Goal: Navigation & Orientation: Find specific page/section

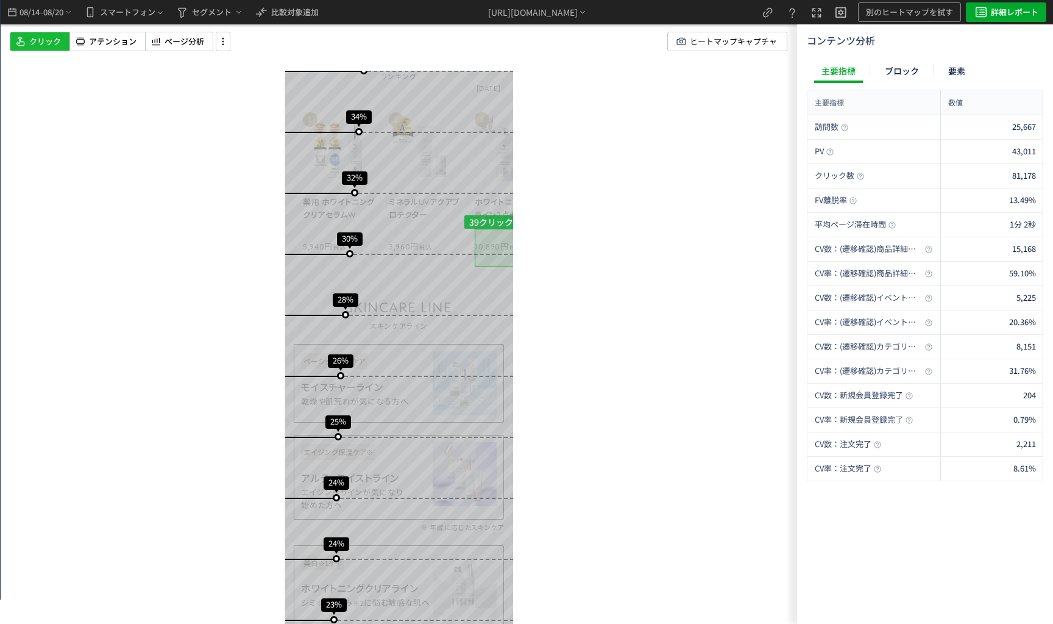
scroll to position [1547, 0]
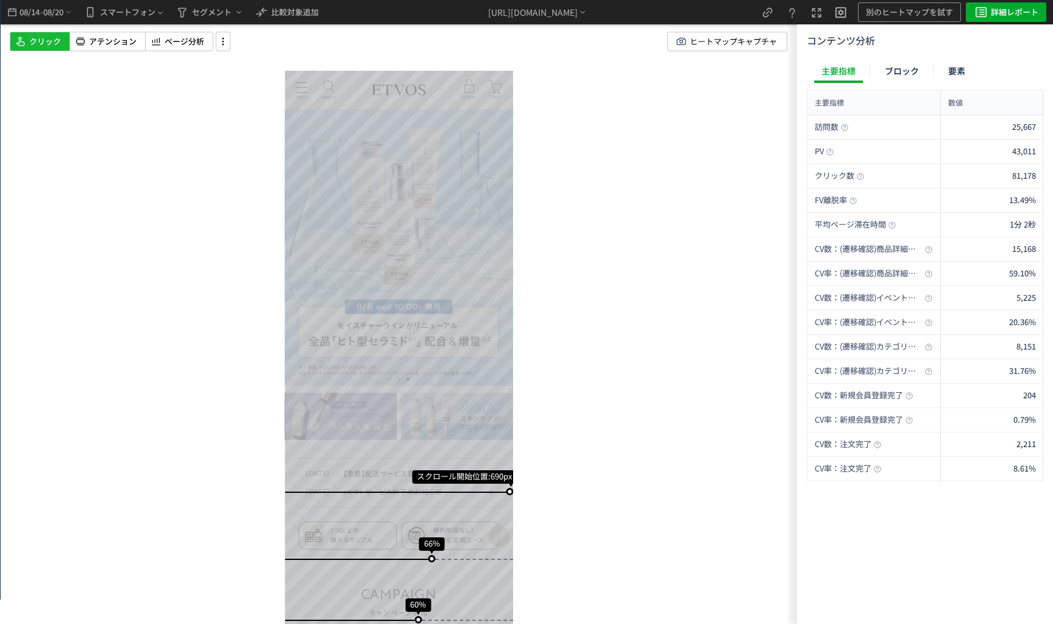
click at [642, 298] on div "スクロール開始位置:690px スクロール到達率 66% スクロール到達率 60% スクロール到達率 57% スクロール到達率 55% スクロール到達率 53…" at bounding box center [399, 312] width 797 height 624
click at [160, 25] on div "スクロール開始位置:690px スクロール到達率 66% スクロール到達率 60% スクロール到達率 57% スクロール到達率 55% スクロール到達率 53…" at bounding box center [399, 312] width 797 height 624
click at [163, 35] on div "ページ分析" at bounding box center [179, 42] width 68 height 20
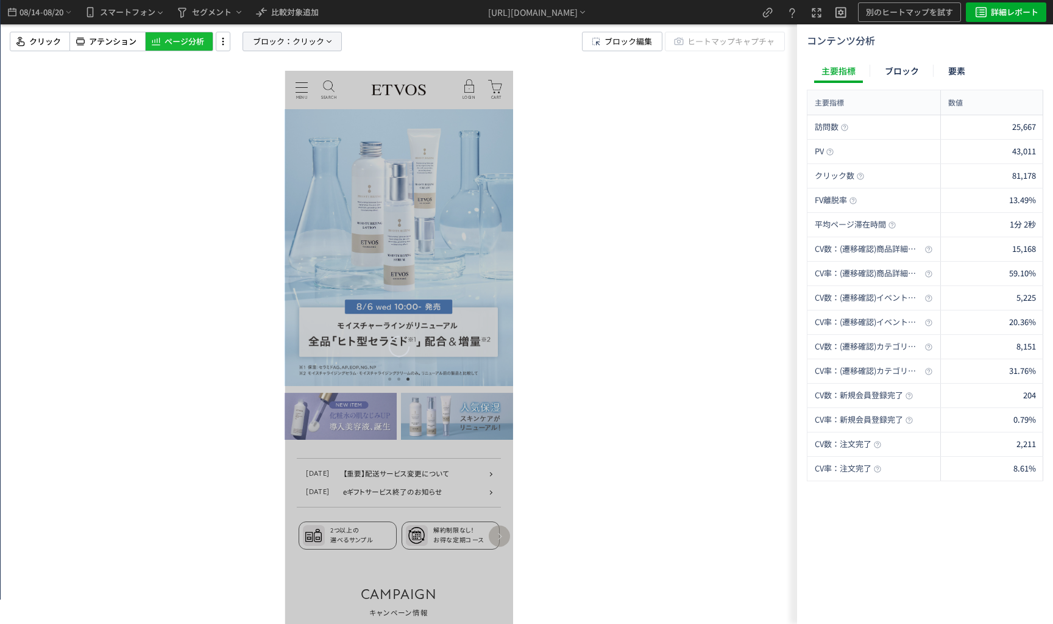
click at [249, 38] on p "ブロック： クリック" at bounding box center [292, 42] width 99 height 20
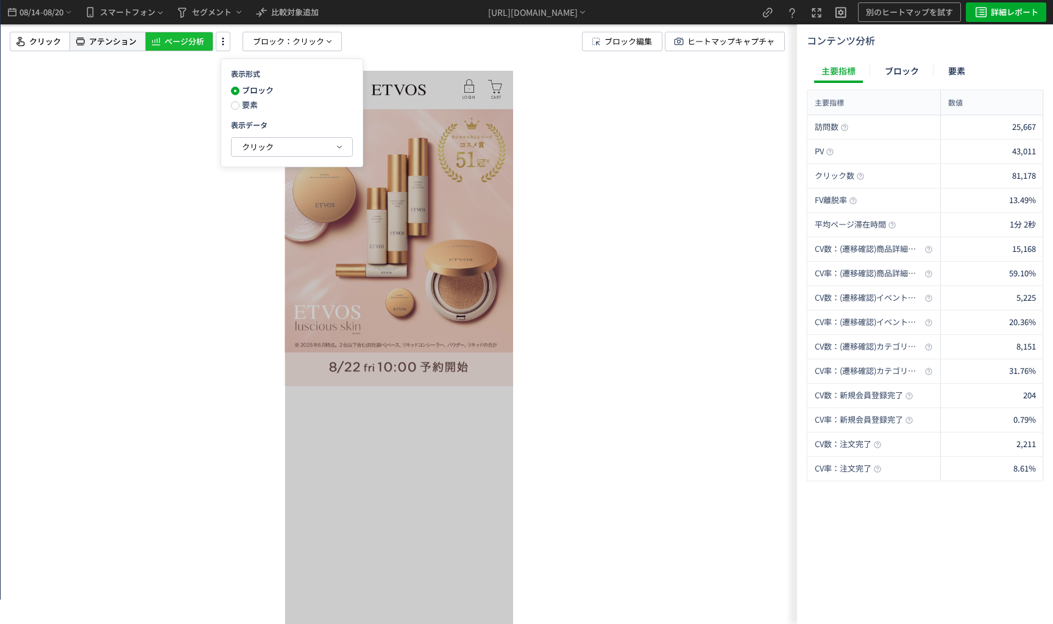
click at [118, 36] on span "アテンション" at bounding box center [113, 42] width 48 height 12
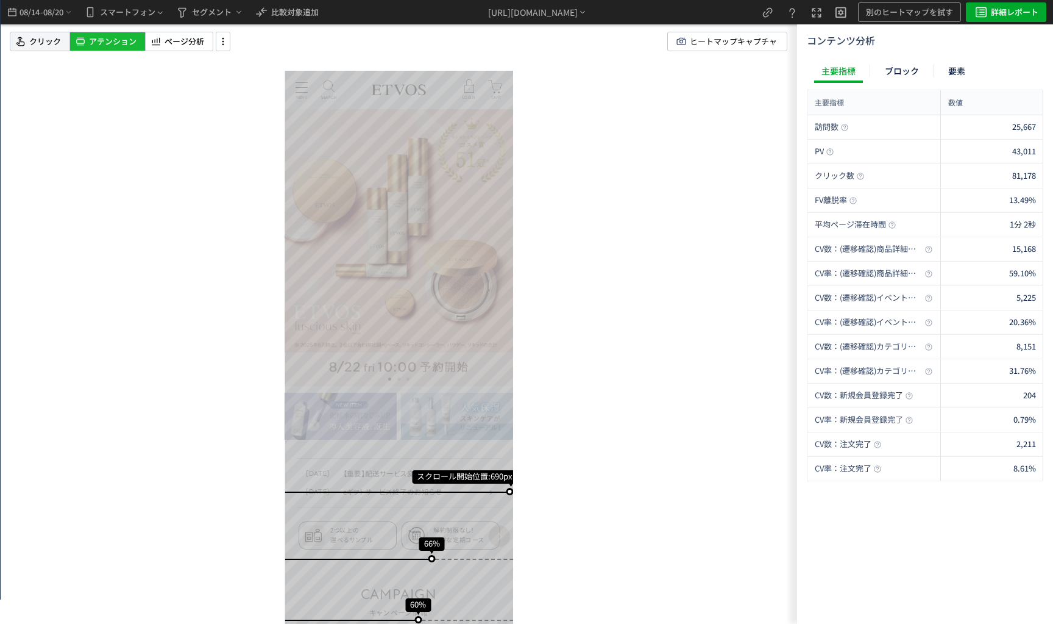
click at [18, 38] on use at bounding box center [20, 41] width 8 height 9
click at [227, 43] on icon at bounding box center [223, 41] width 15 height 13
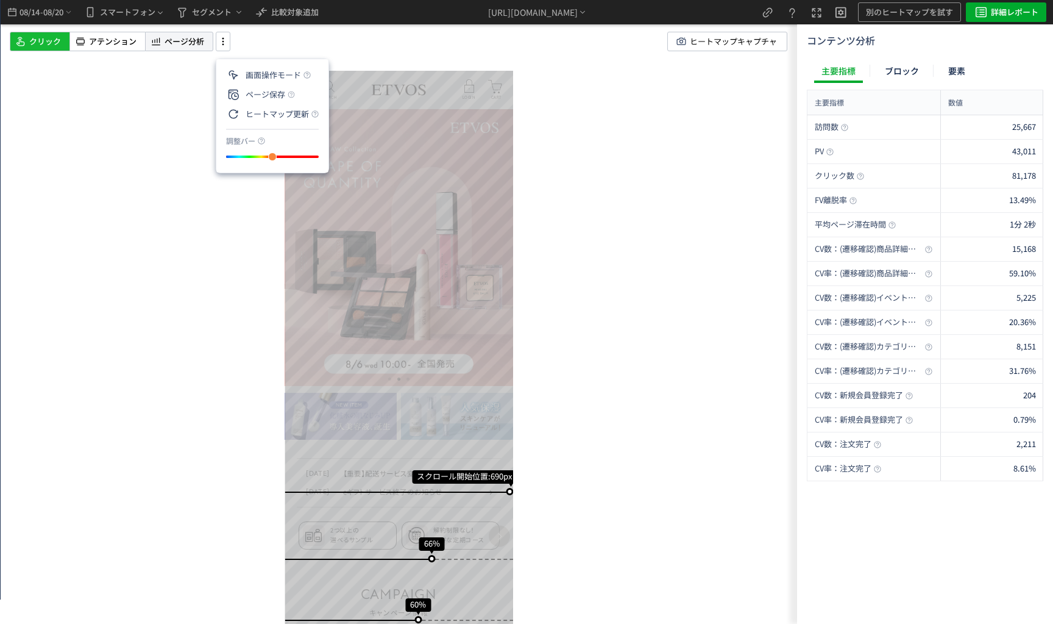
click at [177, 40] on span "ページ分析" at bounding box center [185, 42] width 40 height 12
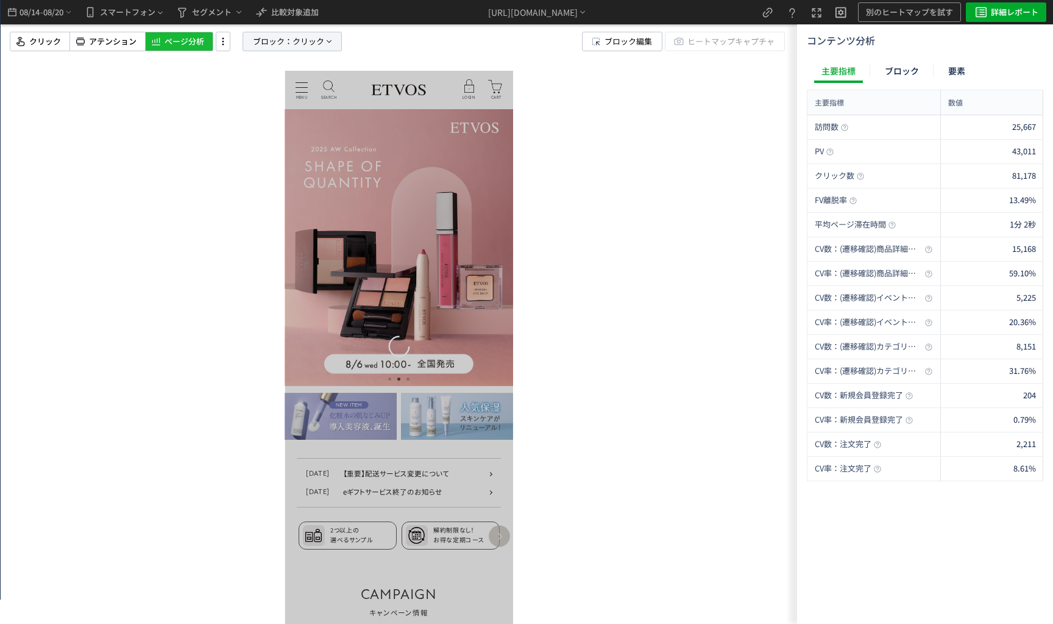
click at [262, 43] on span "ブロック：" at bounding box center [273, 41] width 40 height 18
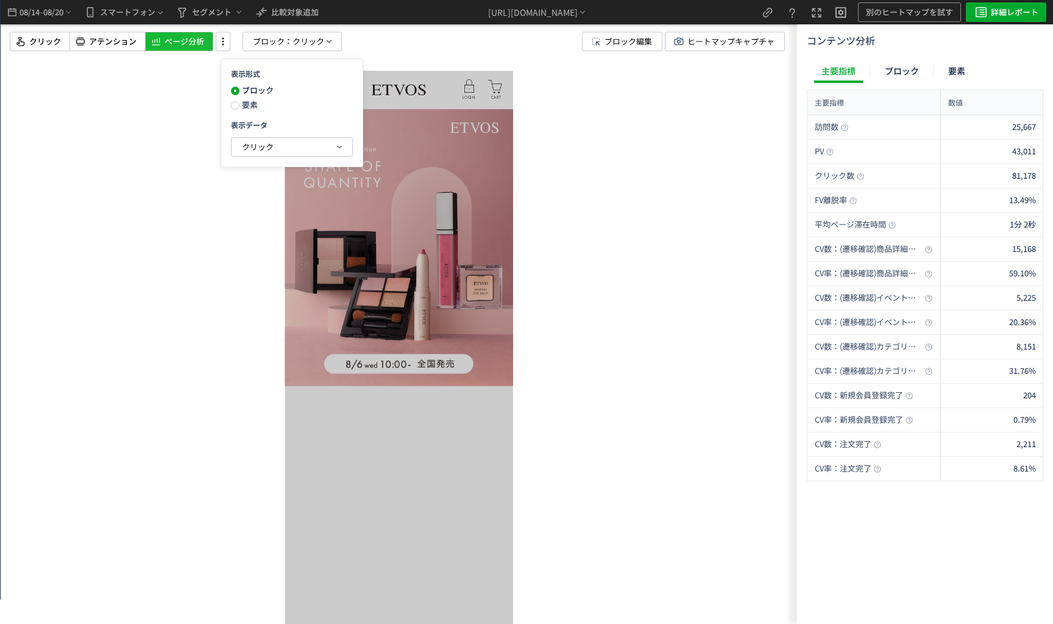
drag, startPoint x: 248, startPoint y: 108, endPoint x: 246, endPoint y: 118, distance: 10.6
click at [248, 109] on span "要素" at bounding box center [249, 105] width 18 height 12
click at [266, 146] on span "クリック" at bounding box center [258, 147] width 32 height 12
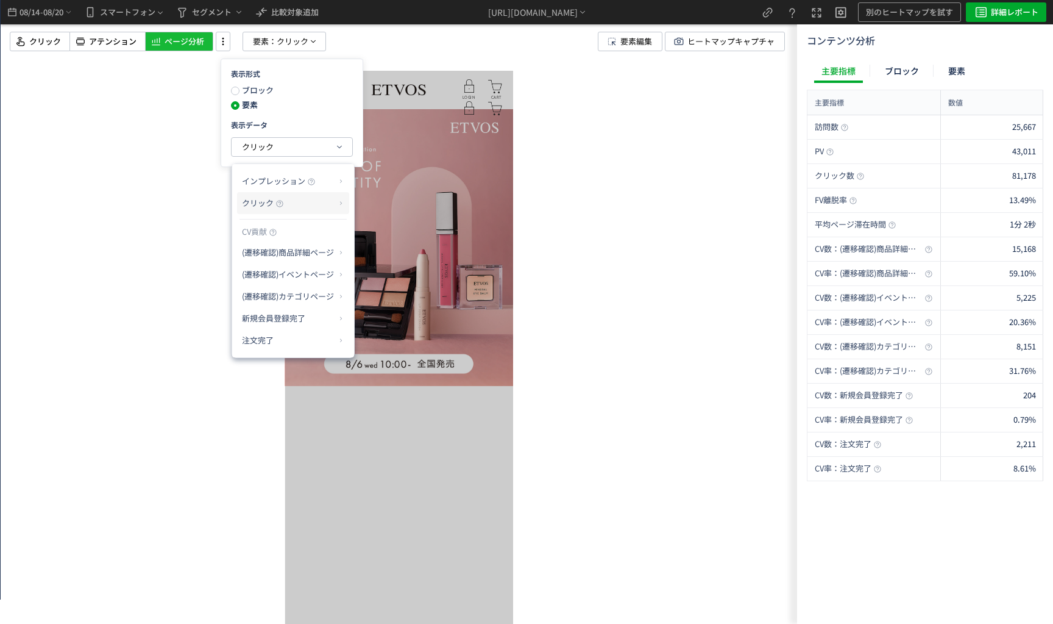
drag, startPoint x: 299, startPoint y: 191, endPoint x: 304, endPoint y: 202, distance: 12.0
click at [299, 191] on li "インプレッション" at bounding box center [293, 181] width 112 height 22
click at [319, 211] on p "クリック" at bounding box center [288, 203] width 93 height 21
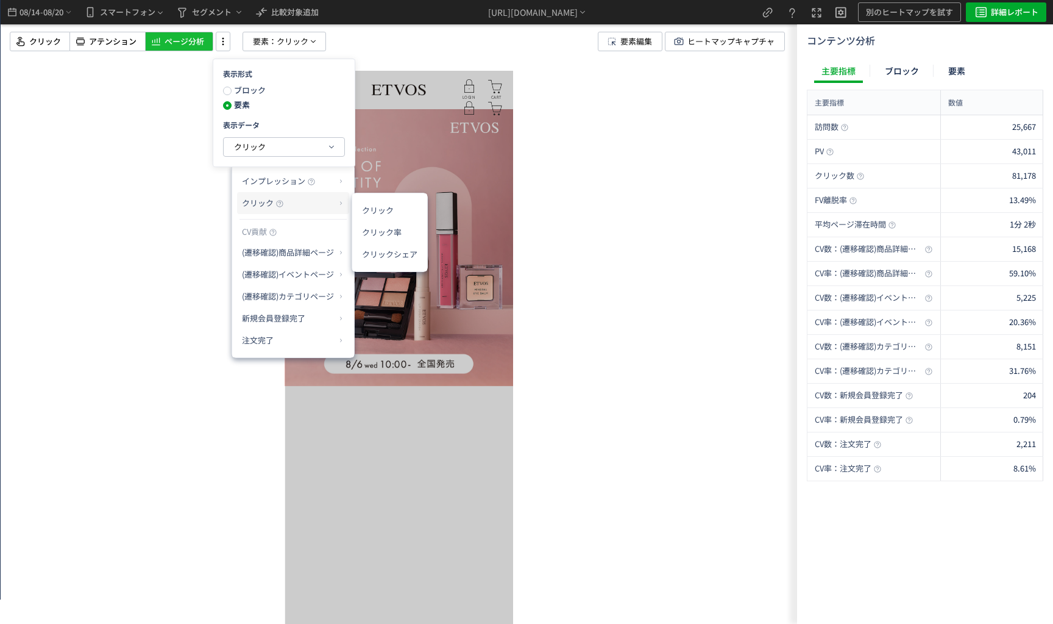
click at [333, 210] on p "クリック" at bounding box center [288, 203] width 93 height 21
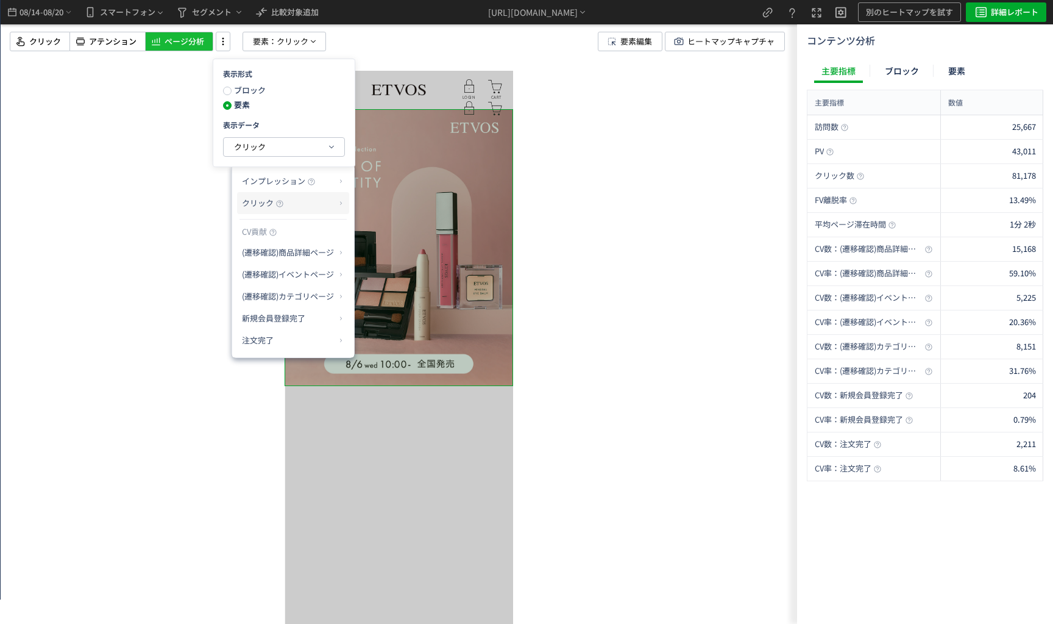
click at [329, 193] on p "クリック" at bounding box center [288, 203] width 93 height 21
click at [386, 231] on li "クリック率" at bounding box center [389, 232] width 65 height 22
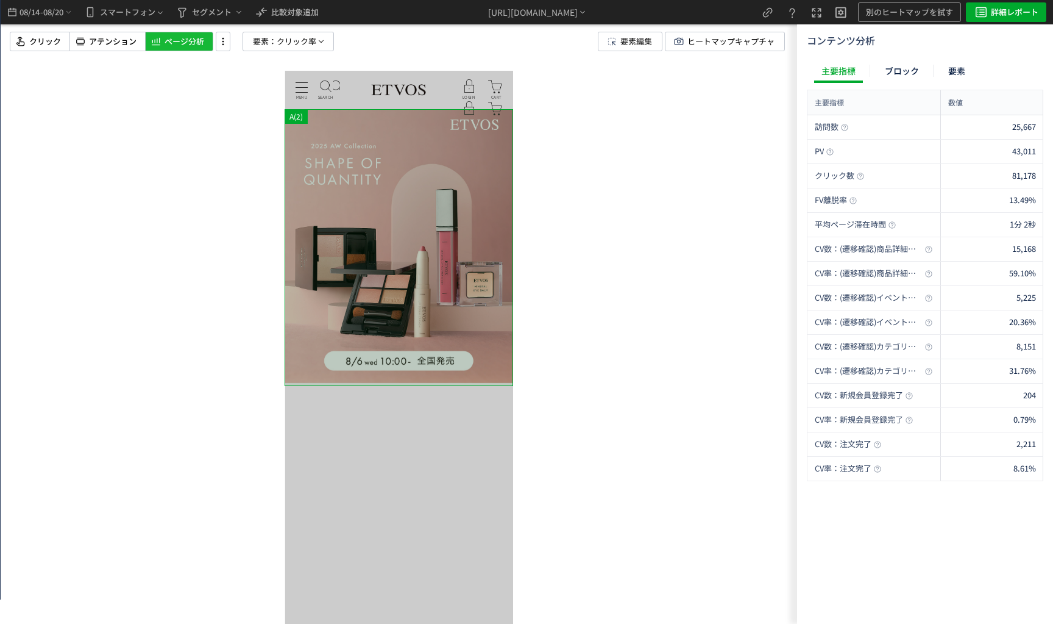
scroll to position [0, 0]
drag, startPoint x: 401, startPoint y: 260, endPoint x: 424, endPoint y: 258, distance: 23.8
click at [424, 386] on div at bounding box center [399, 524] width 229 height 277
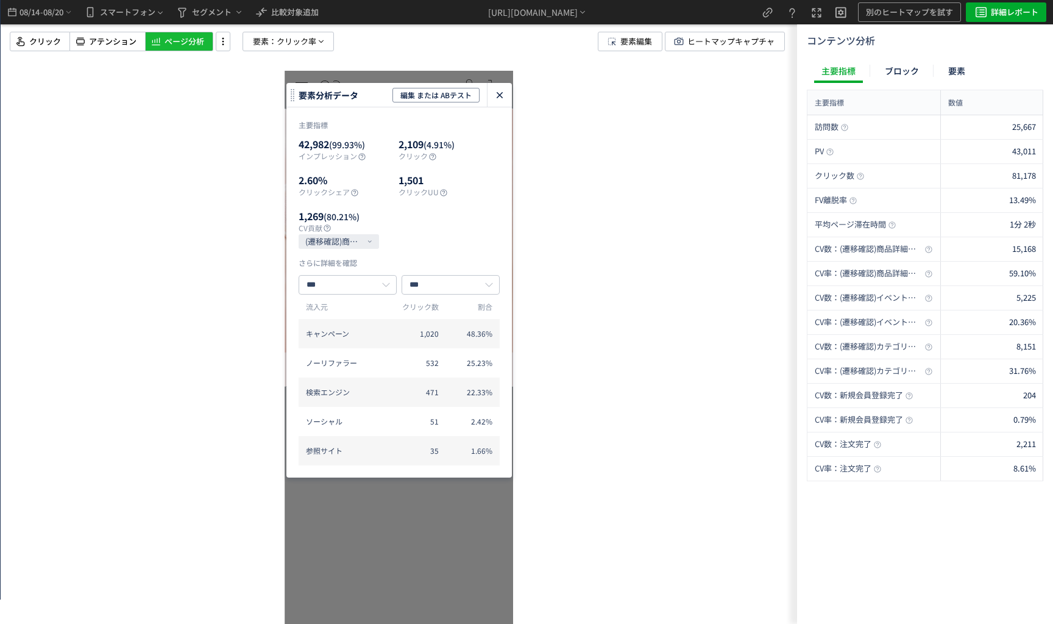
drag, startPoint x: 495, startPoint y: 94, endPoint x: 210, endPoint y: 24, distance: 293.2
click at [495, 94] on icon "heatmap-click-data-modal" at bounding box center [500, 95] width 15 height 15
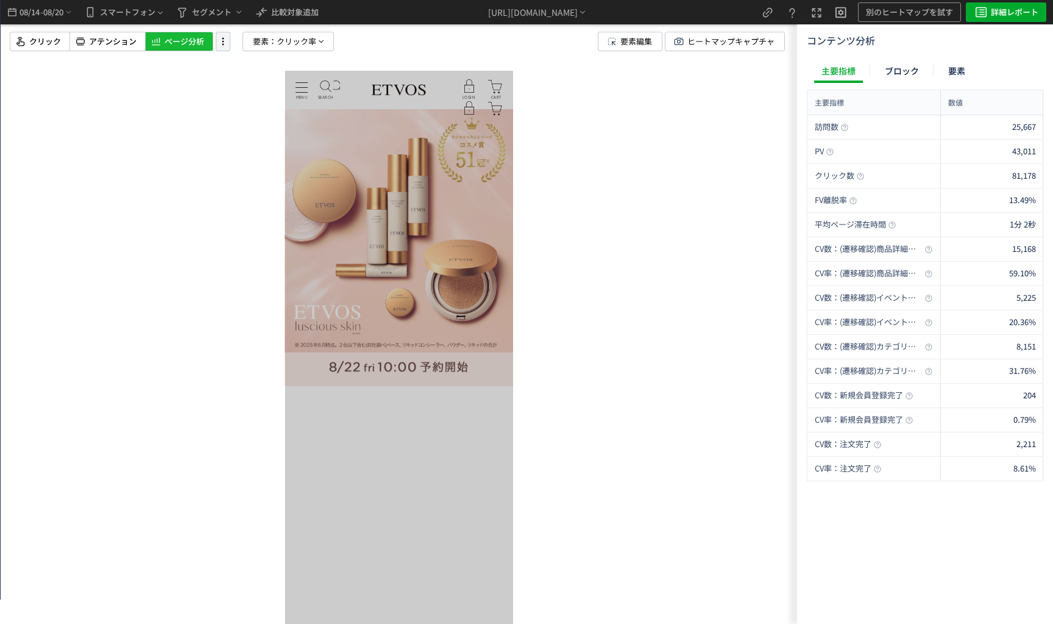
click at [219, 45] on icon at bounding box center [223, 41] width 15 height 13
click at [0, 0] on li "ヒートマップ更新" at bounding box center [0, 0] width 0 height 0
click at [45, 12] on span "08/20" at bounding box center [53, 12] width 21 height 24
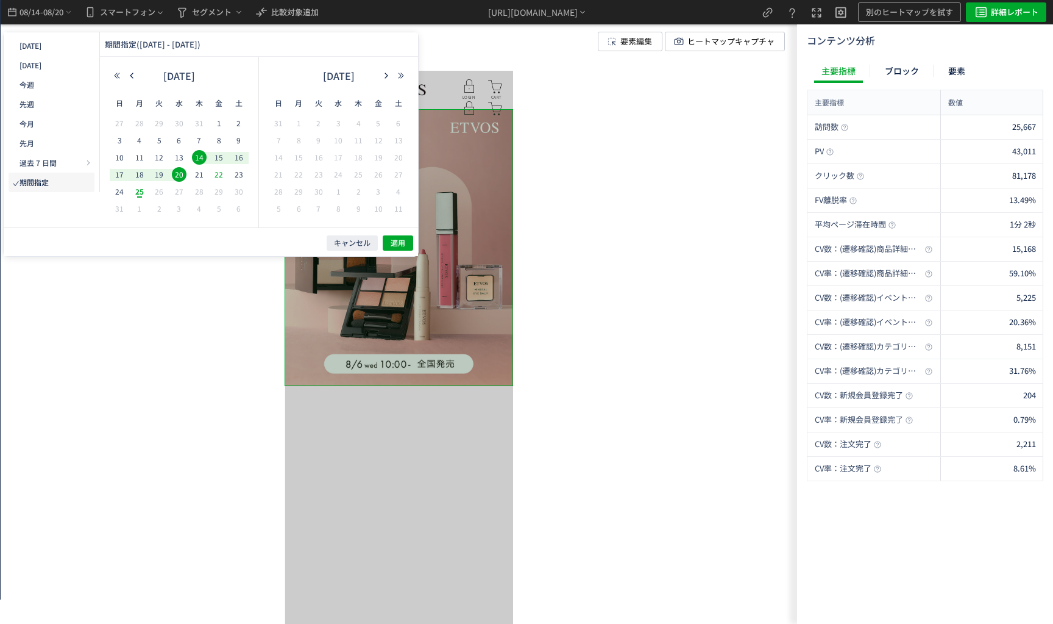
click at [223, 176] on span "22" at bounding box center [219, 174] width 15 height 15
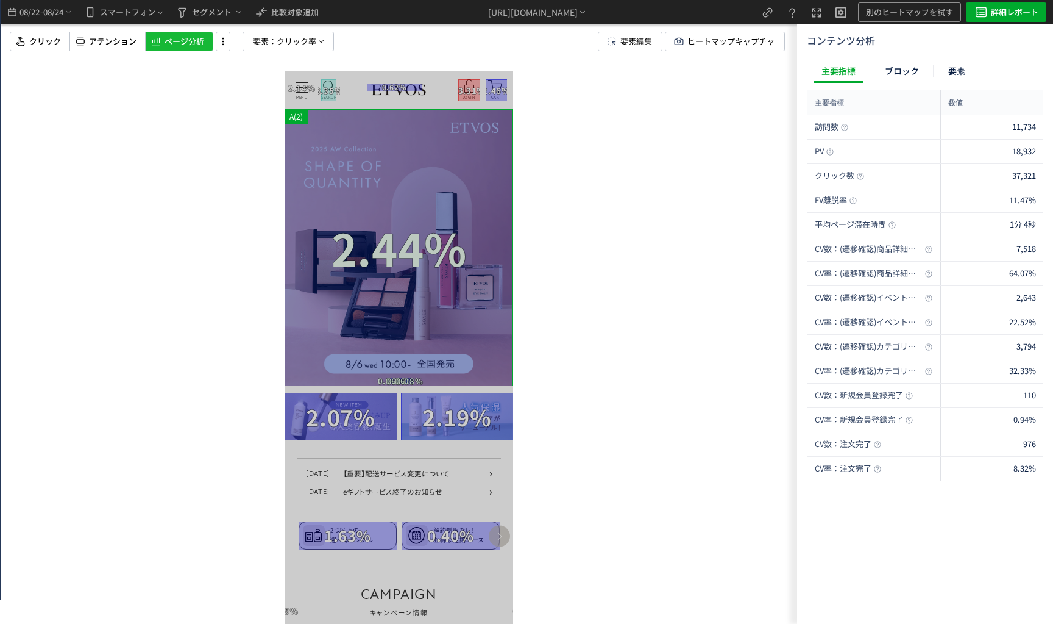
drag, startPoint x: 457, startPoint y: 240, endPoint x: 241, endPoint y: 238, distance: 216.4
click at [285, 238] on html "MENU MENU SEARCH よくある検索 パウダー ブラシ リップ お悩みから探す 日焼け 皮脂・テカリ クマ >お悩み一覧へ ラインから探す エイジン…" at bounding box center [399, 347] width 229 height 553
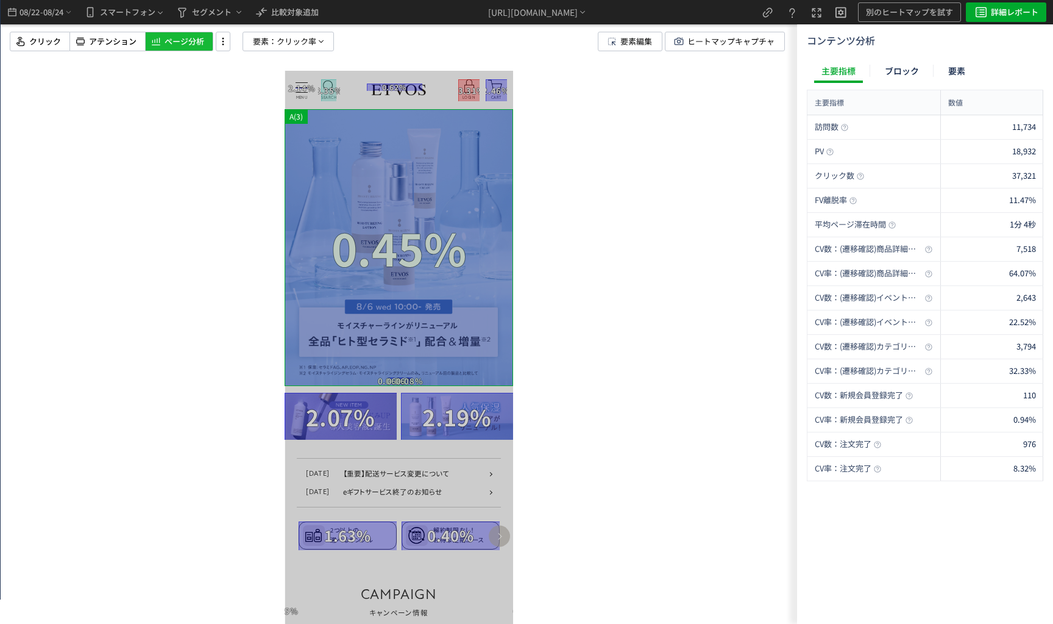
drag, startPoint x: 441, startPoint y: 238, endPoint x: 263, endPoint y: 234, distance: 177.4
click at [285, 234] on html "MENU MENU SEARCH よくある検索 パウダー ブラシ リップ お悩みから探す 日焼け 皮脂・テカリ クマ >お悩み一覧へ ラインから探す エイジン…" at bounding box center [399, 347] width 229 height 553
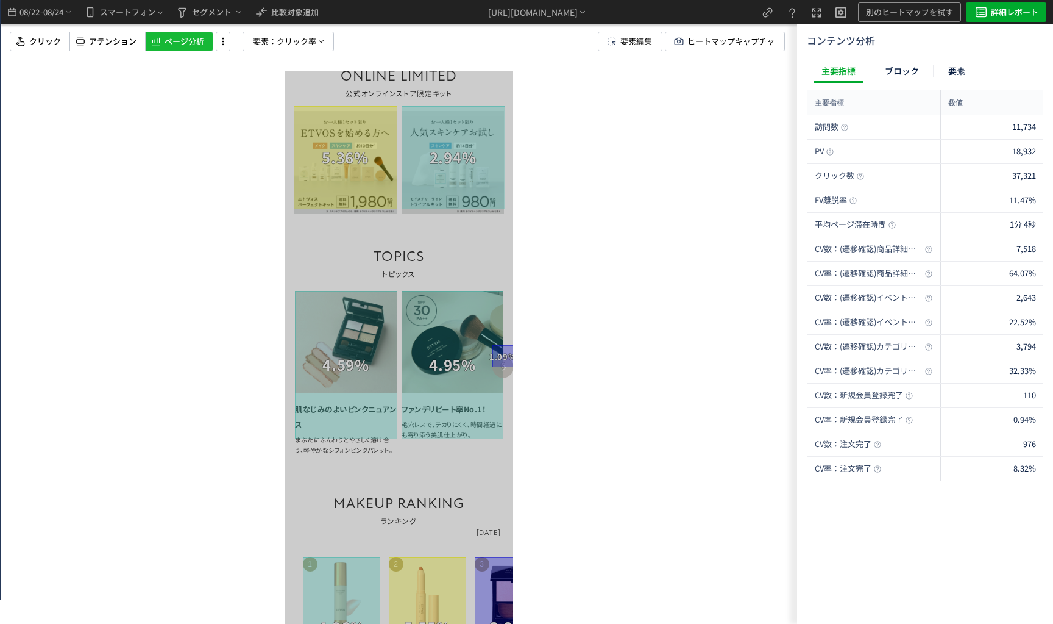
scroll to position [975, 0]
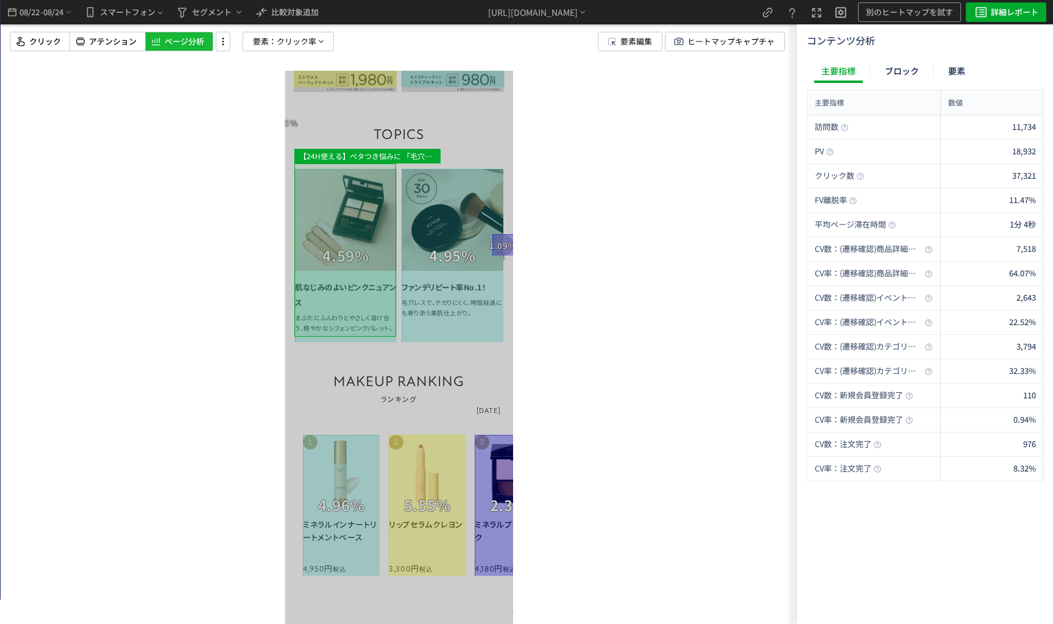
drag, startPoint x: 435, startPoint y: 301, endPoint x: 229, endPoint y: 326, distance: 207.0
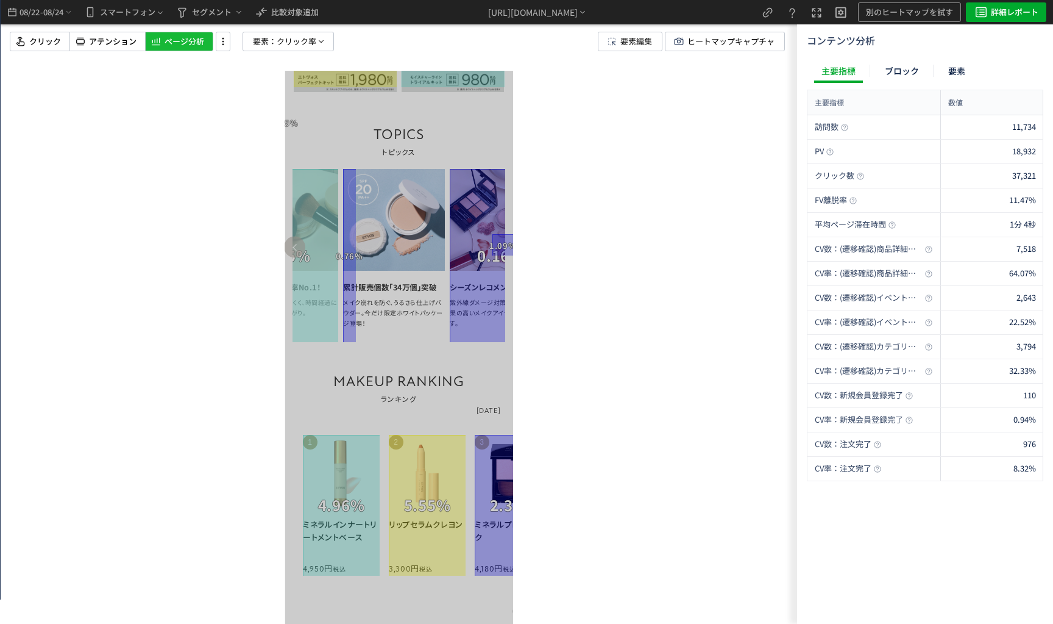
drag, startPoint x: 360, startPoint y: 273, endPoint x: 449, endPoint y: 273, distance: 89.6
click at [445, 273] on link "累計販売個数「34万個」突破 メイク崩れを防ぐ、うるさら仕上げパウダー。今だけ限定ホワイトパッケージ登場！" at bounding box center [394, 255] width 102 height 173
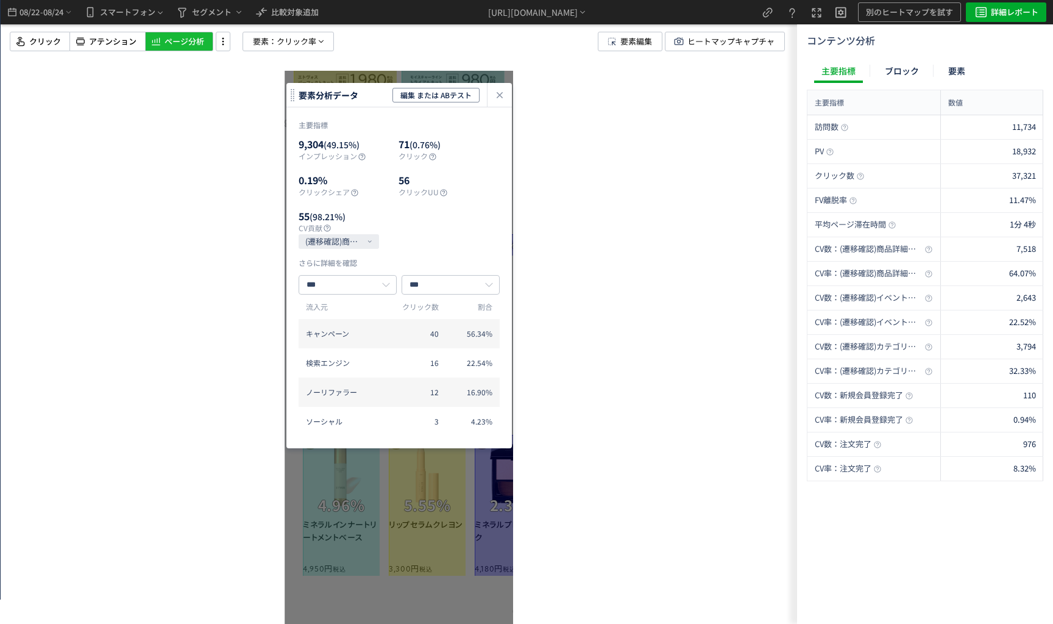
click at [505, 94] on icon "heatmap-click-data-modal" at bounding box center [500, 95] width 15 height 15
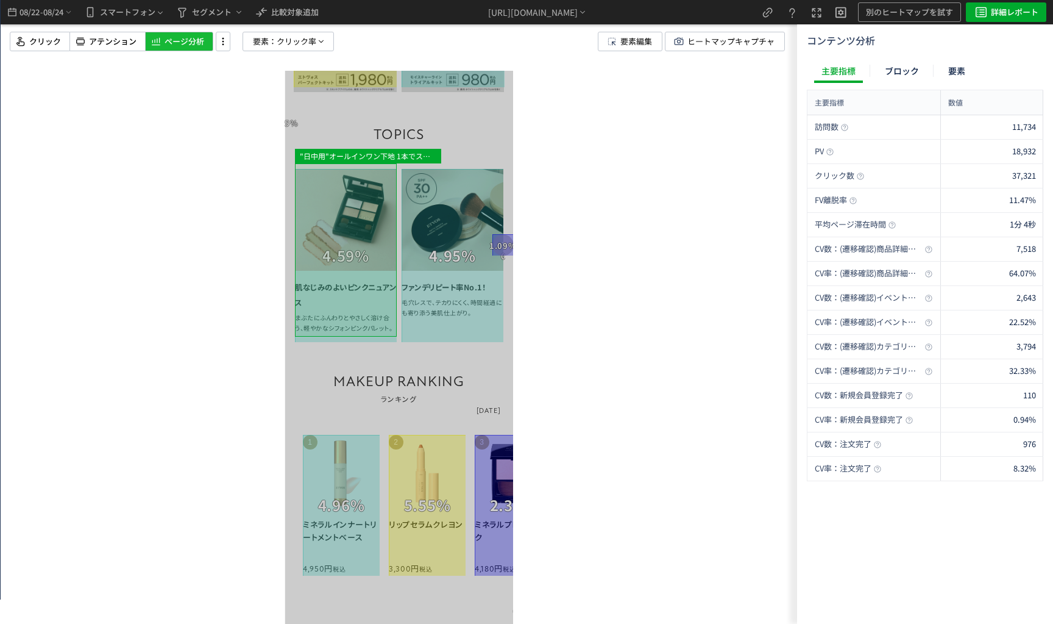
click at [349, 279] on div at bounding box center [346, 255] width 102 height 173
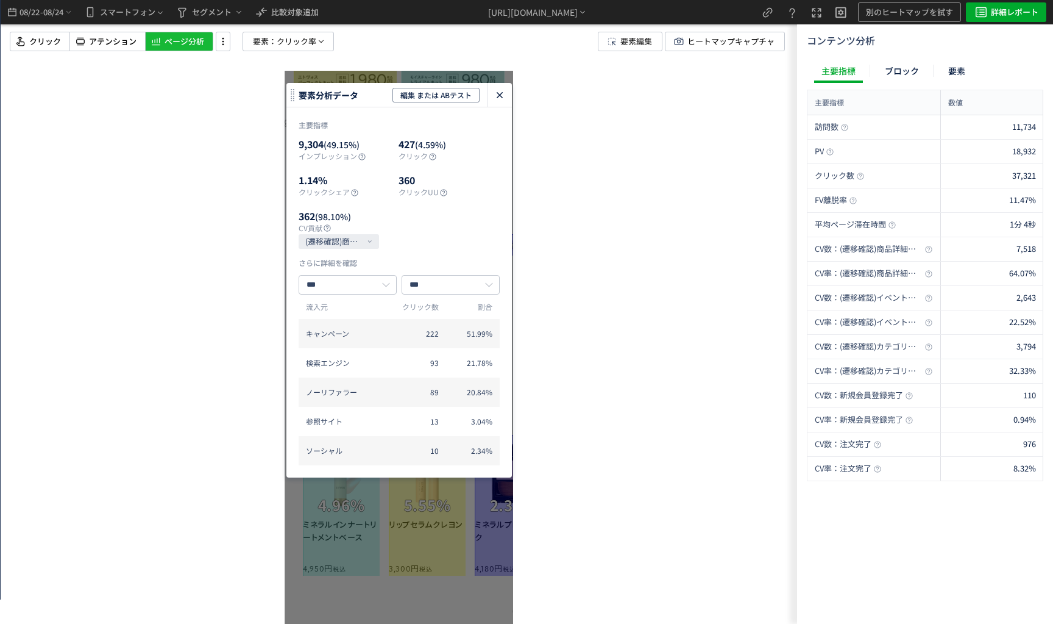
click at [493, 96] on icon "heatmap-click-data-modal" at bounding box center [500, 95] width 15 height 15
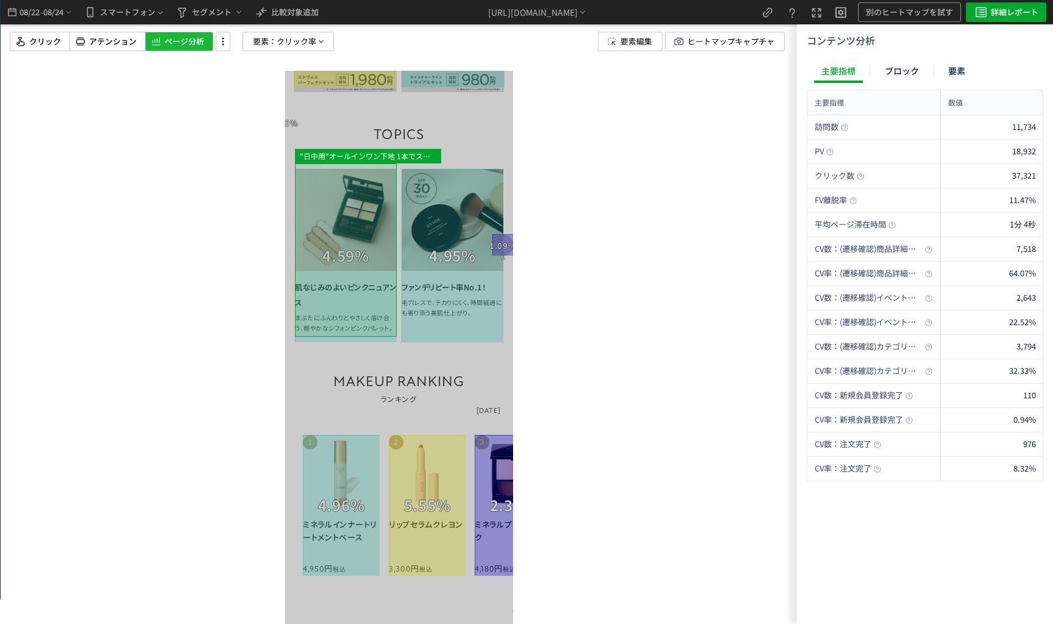
click at [349, 222] on div at bounding box center [346, 255] width 102 height 173
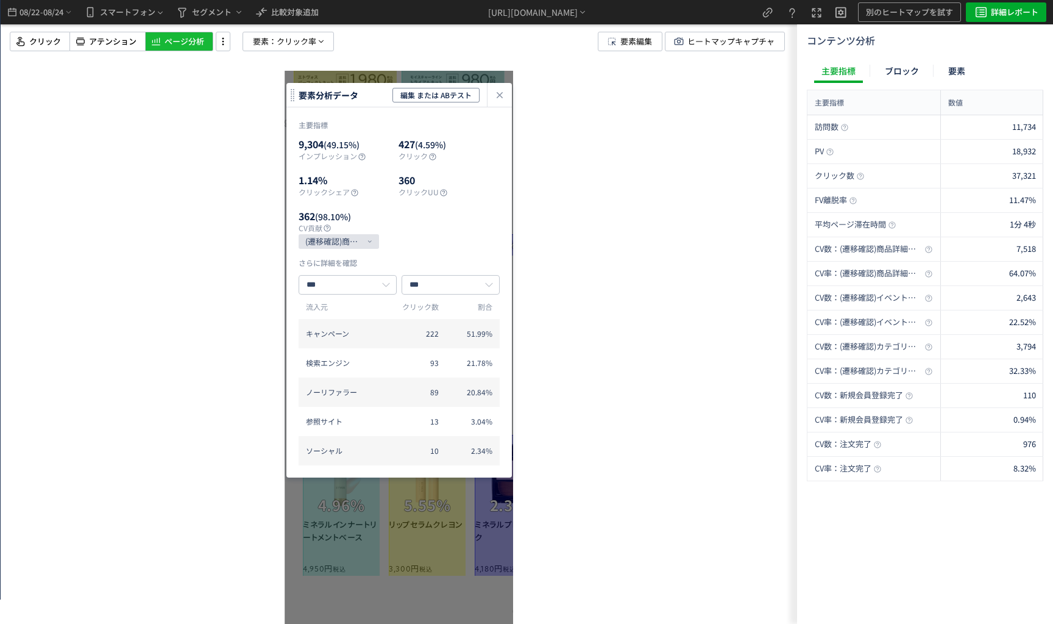
click at [353, 243] on icon "(遷移確認)商品詳細ページ" at bounding box center [333, 241] width 57 height 15
click at [351, 347] on li "注文完了" at bounding box center [359, 348] width 110 height 20
click at [348, 241] on icon "heatmap-click-data-modal" at bounding box center [346, 241] width 7 height 7
click at [345, 272] on icon "(遷移確認)商品詳細ページ" at bounding box center [359, 271] width 100 height 12
click at [376, 238] on button "(遷移確認)商品詳細ページ" at bounding box center [339, 241] width 80 height 15
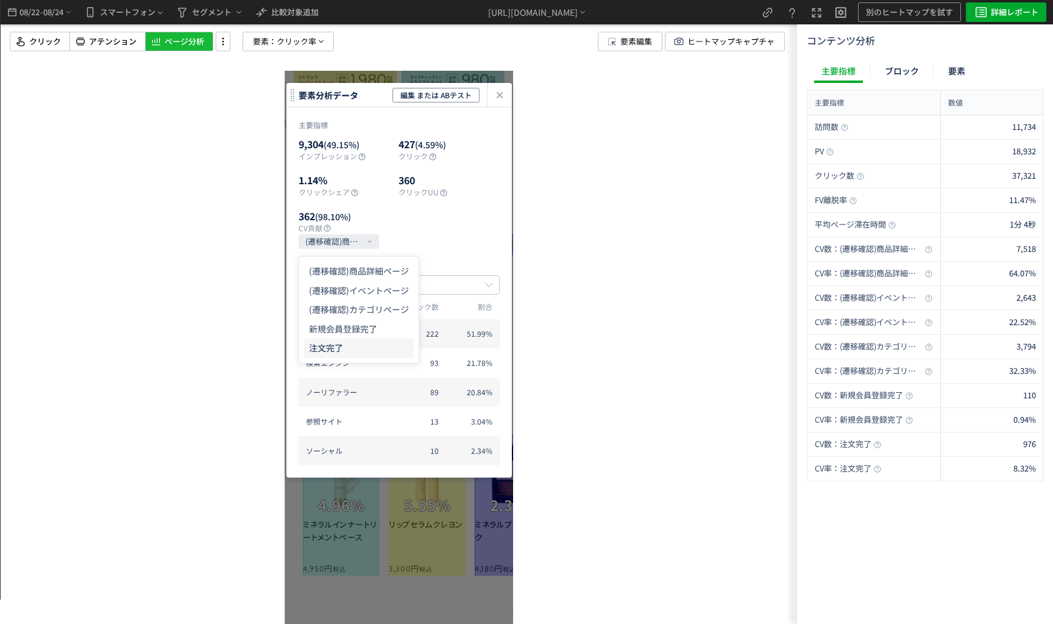
click at [365, 343] on li "注文完了" at bounding box center [359, 348] width 110 height 20
click at [502, 89] on icon "heatmap-click-data-modal" at bounding box center [500, 95] width 15 height 15
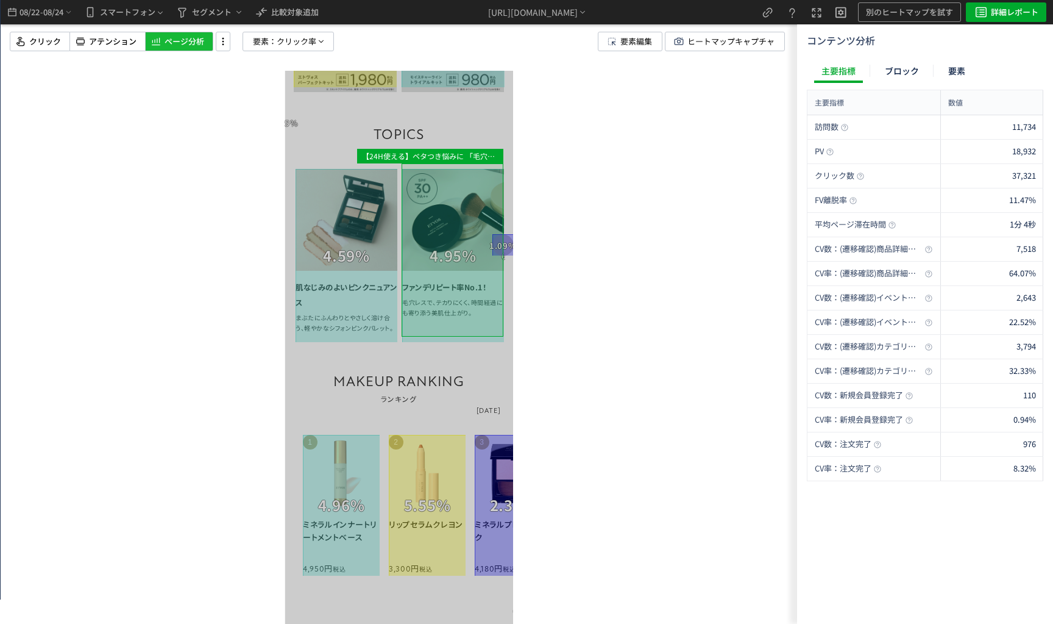
click at [408, 290] on div at bounding box center [453, 255] width 102 height 173
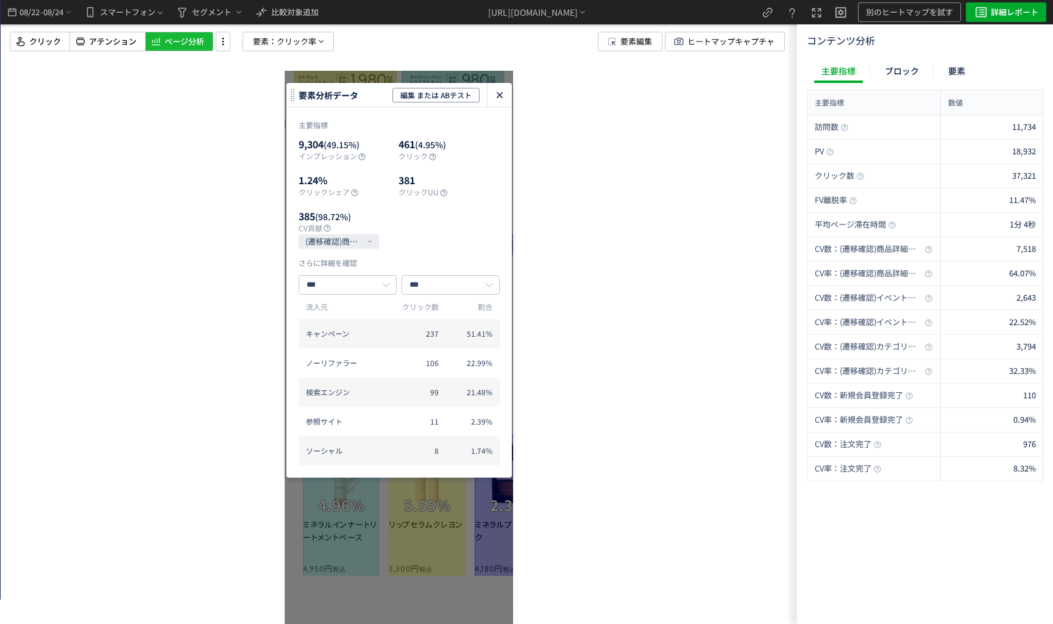
click at [505, 98] on icon "heatmap-click-data-modal" at bounding box center [500, 95] width 15 height 15
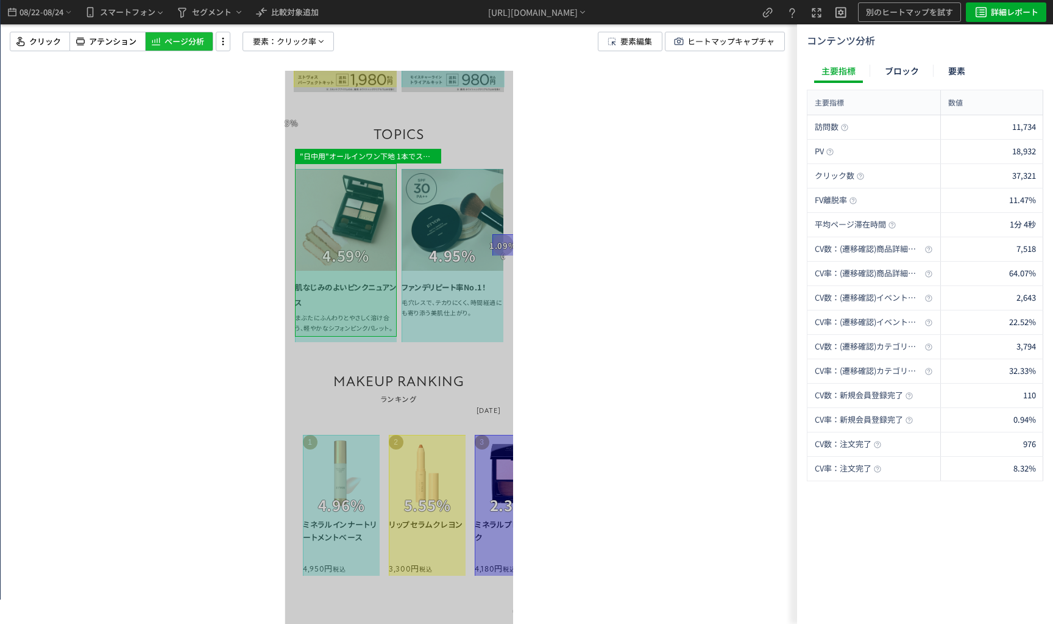
click at [347, 222] on div at bounding box center [346, 255] width 102 height 173
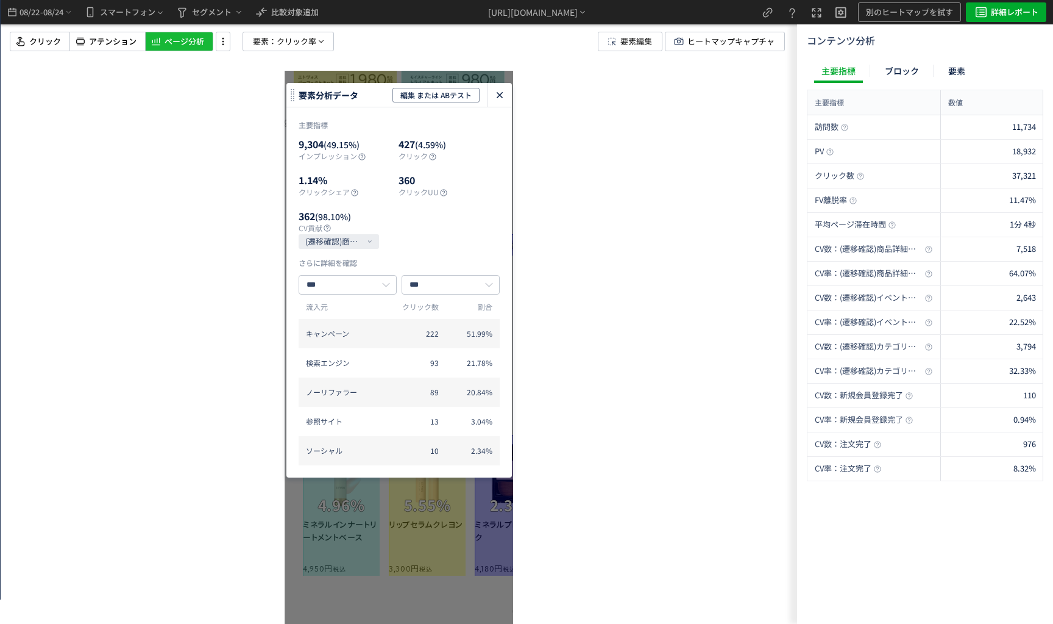
click at [508, 104] on div "heatmap-click-data-modal" at bounding box center [500, 95] width 24 height 24
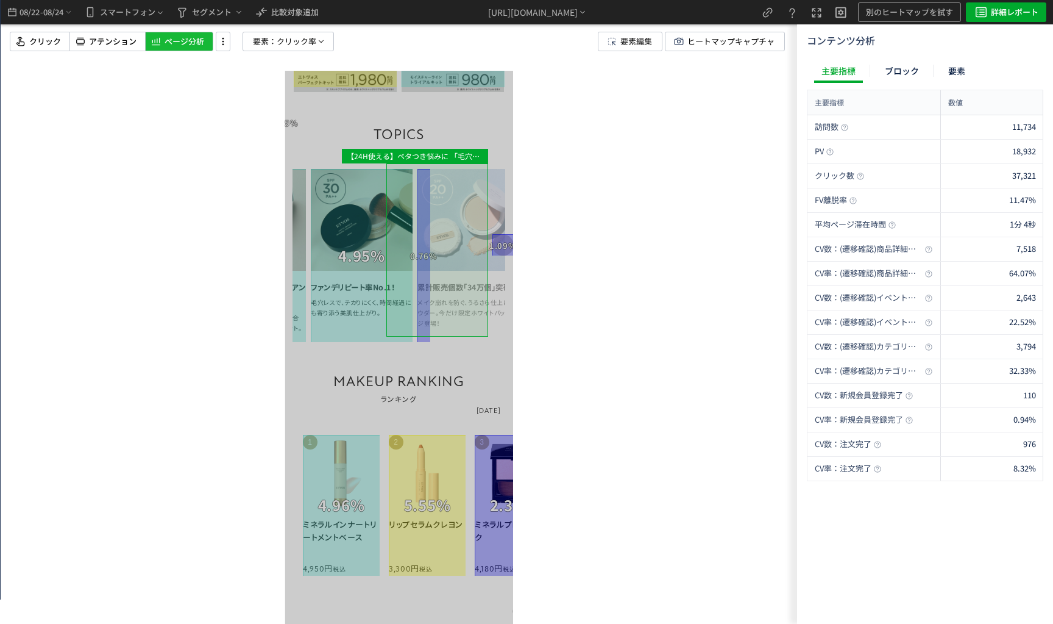
drag, startPoint x: 330, startPoint y: 219, endPoint x: 273, endPoint y: 219, distance: 57.3
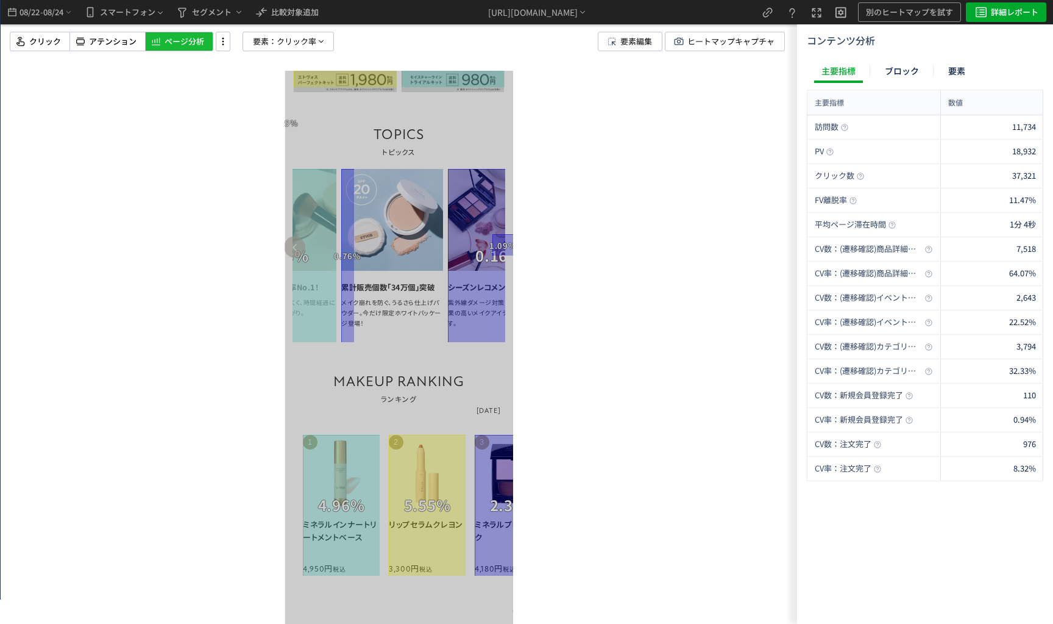
drag, startPoint x: 356, startPoint y: 213, endPoint x: 436, endPoint y: 217, distance: 80.0
click at [419, 217] on img at bounding box center [392, 220] width 102 height 102
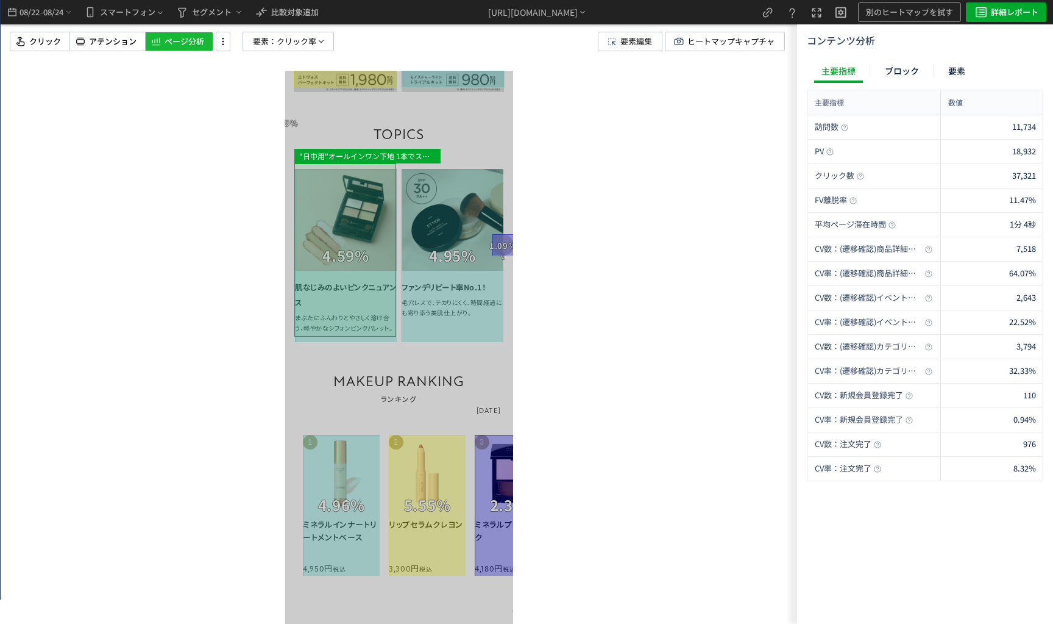
click at [330, 219] on div at bounding box center [346, 255] width 102 height 173
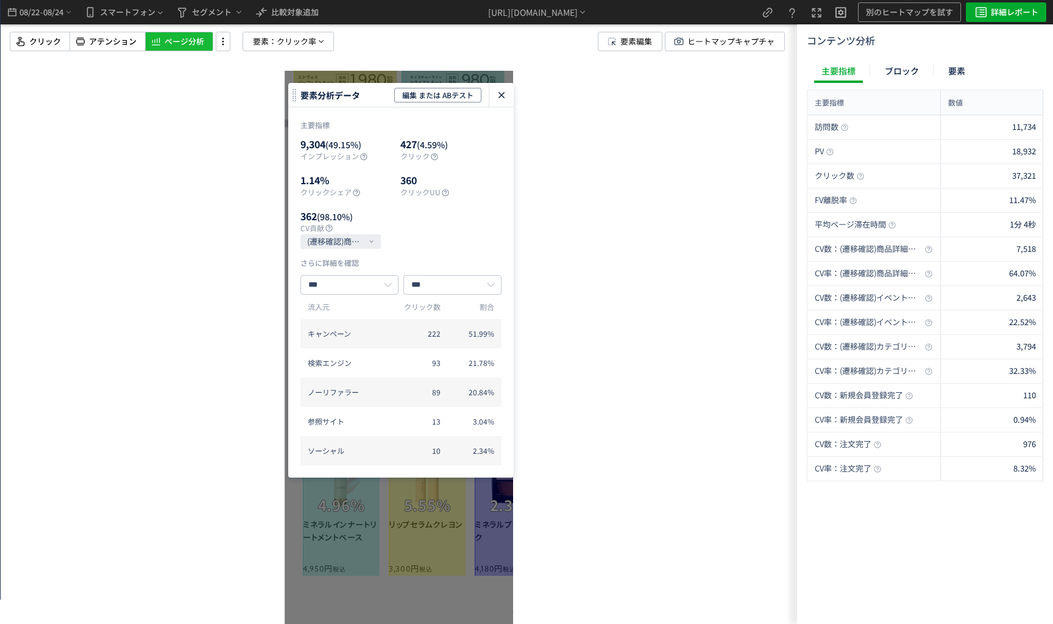
click at [499, 98] on use "heatmap-click-data-modal" at bounding box center [502, 95] width 6 height 6
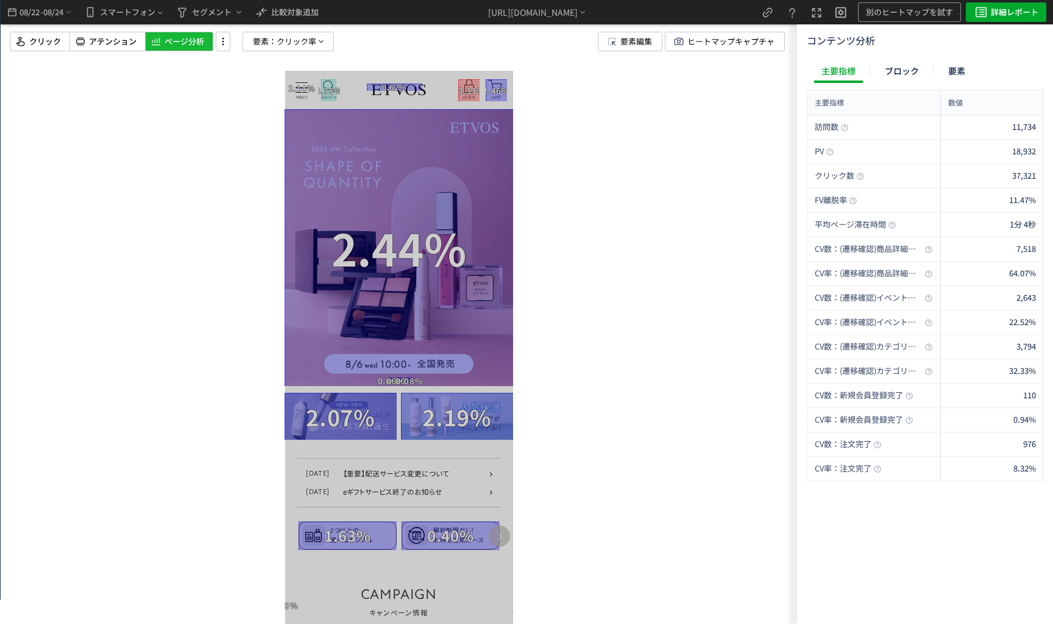
drag, startPoint x: 384, startPoint y: 363, endPoint x: 592, endPoint y: 393, distance: 210.0
click at [513, 393] on html "MENU MENU SEARCH よくある検索 パウダー ブラシ リップ お悩みから探す 日焼け 皮脂・テカリ クマ >お悩み一覧へ ラインから探す エイジン…" at bounding box center [399, 347] width 229 height 553
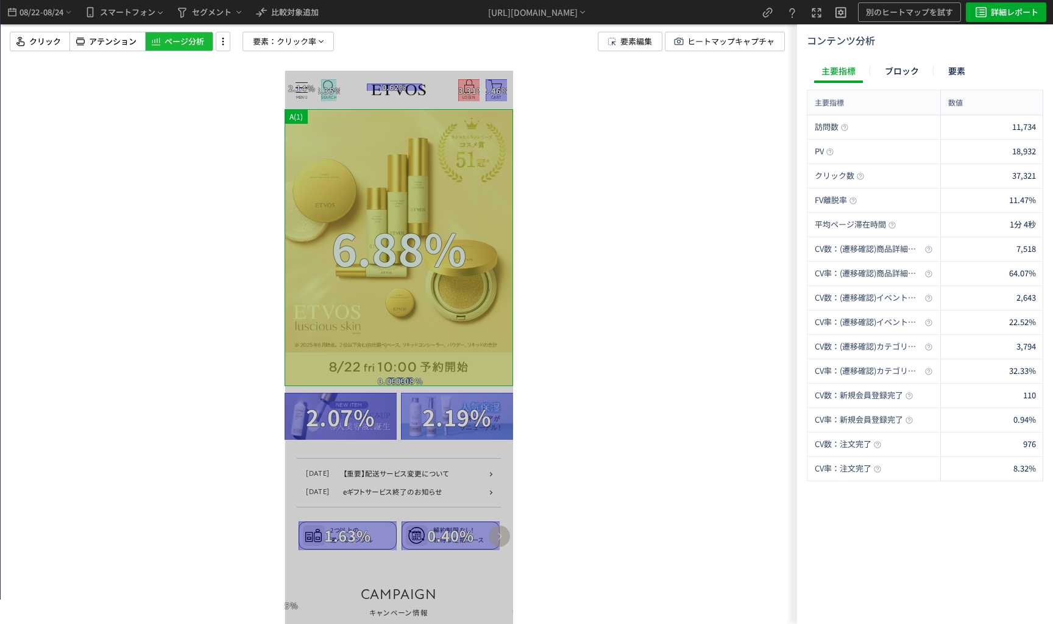
click at [422, 368] on div at bounding box center [399, 247] width 229 height 277
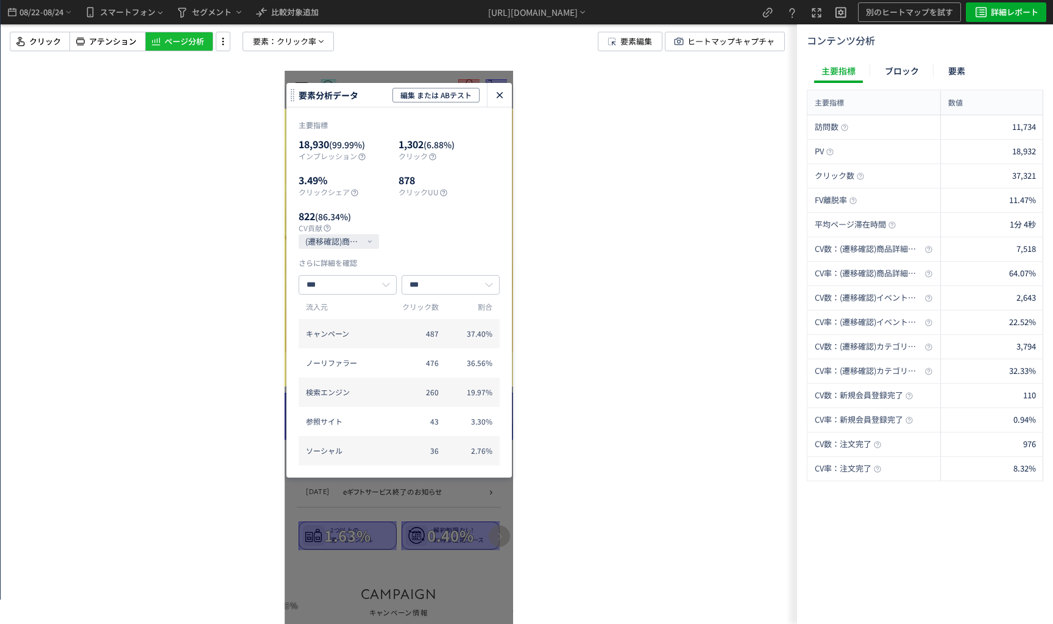
click at [508, 99] on div "heatmap-click-data-modal" at bounding box center [500, 95] width 24 height 24
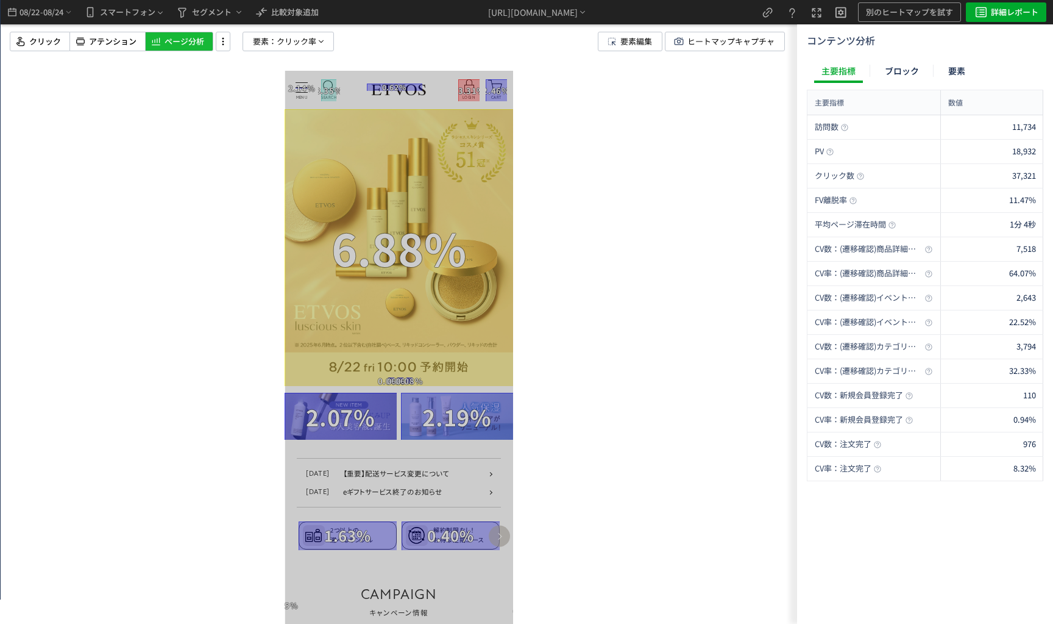
click at [565, 439] on div at bounding box center [399, 312] width 797 height 624
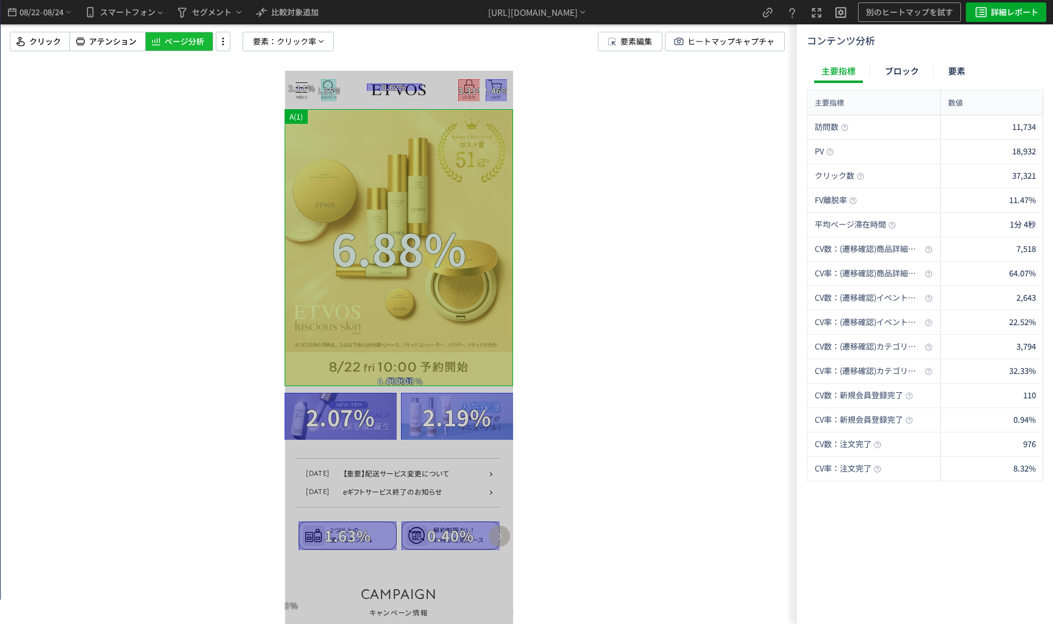
drag, startPoint x: 454, startPoint y: 353, endPoint x: 358, endPoint y: 326, distance: 99.4
click at [358, 326] on div at bounding box center [399, 247] width 229 height 277
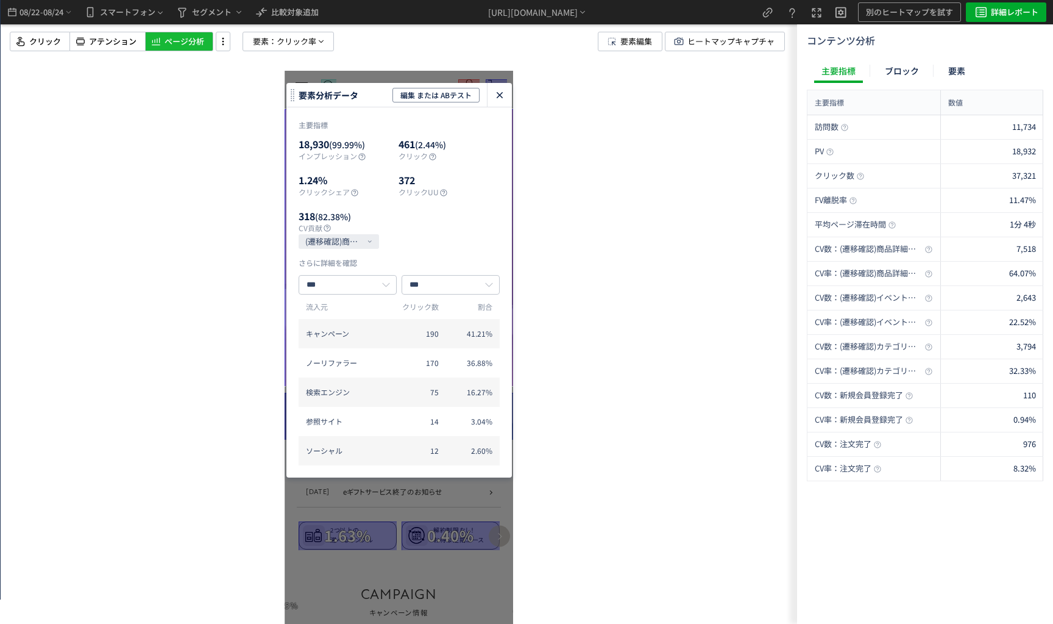
click at [504, 94] on icon "heatmap-click-data-modal" at bounding box center [500, 95] width 15 height 15
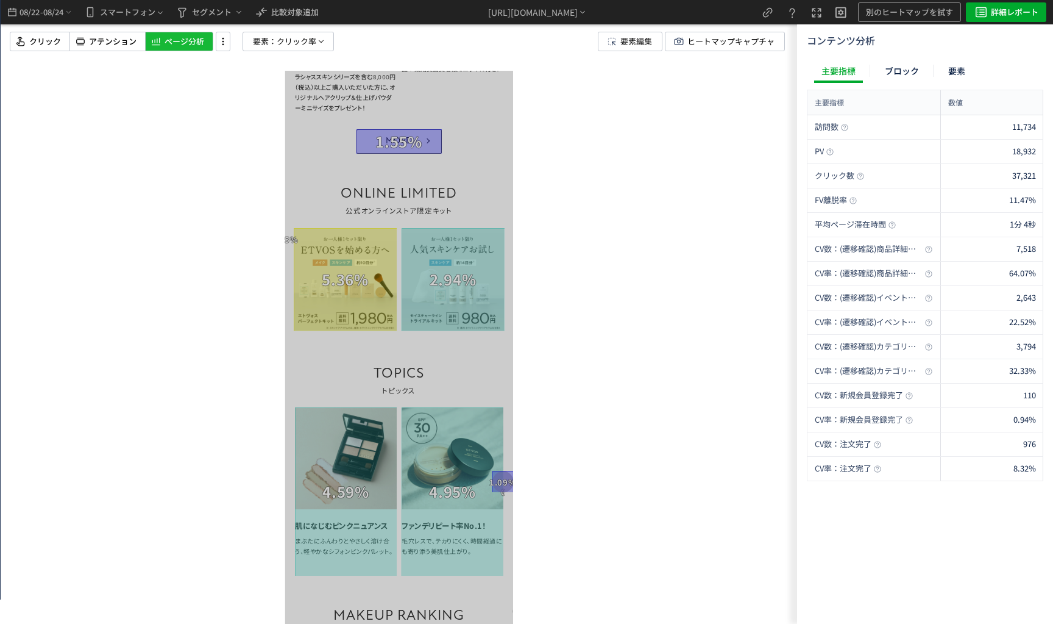
scroll to position [914, 0]
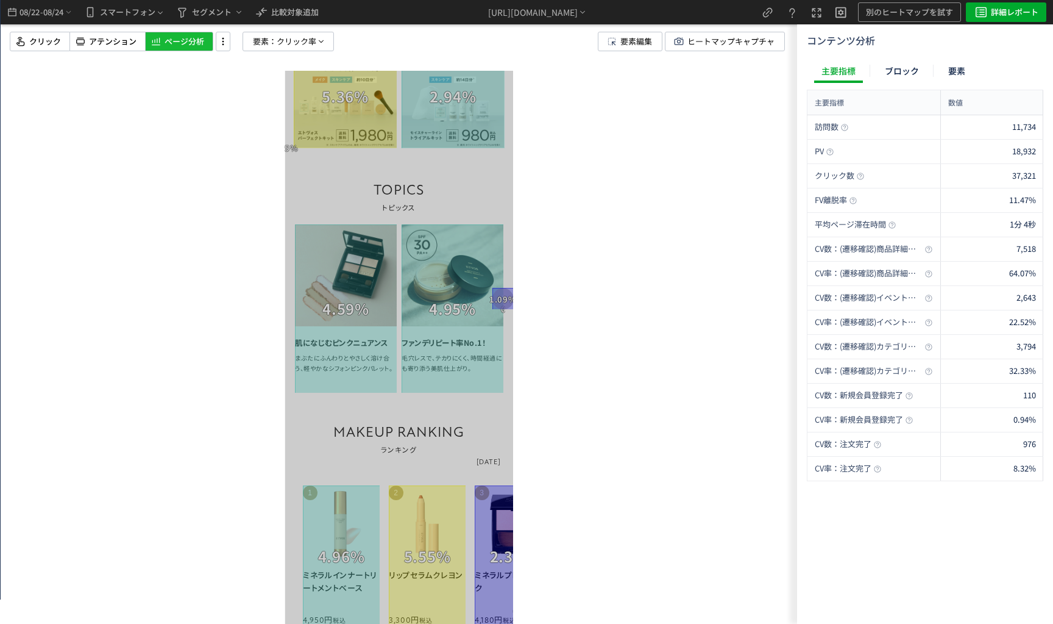
click at [554, 377] on div at bounding box center [399, 312] width 797 height 624
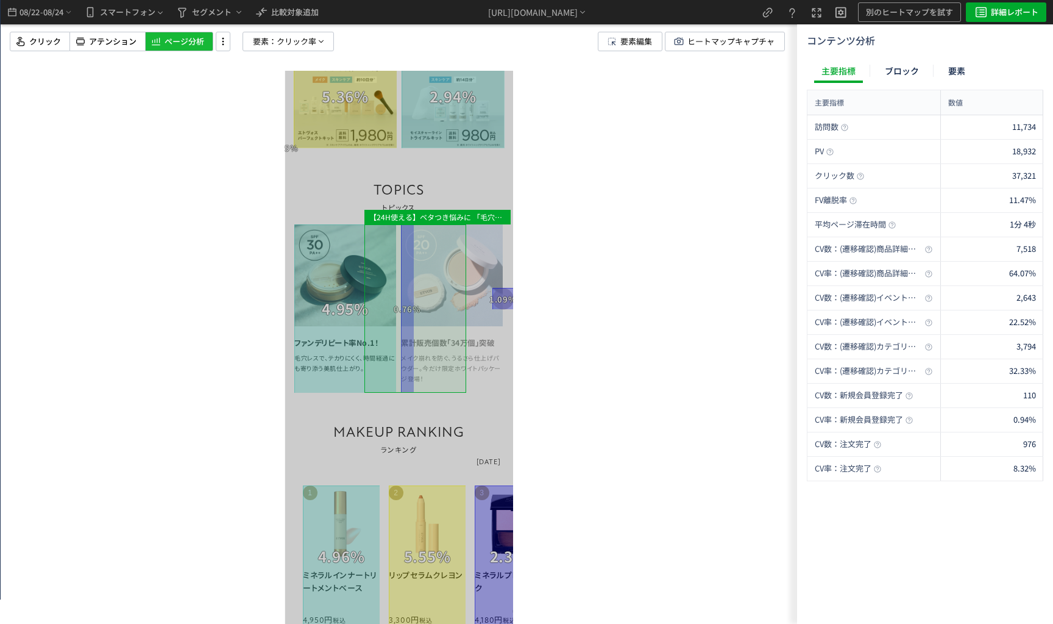
drag, startPoint x: 447, startPoint y: 389, endPoint x: 323, endPoint y: 382, distance: 124.6
click at [326, 382] on div at bounding box center [345, 308] width 102 height 168
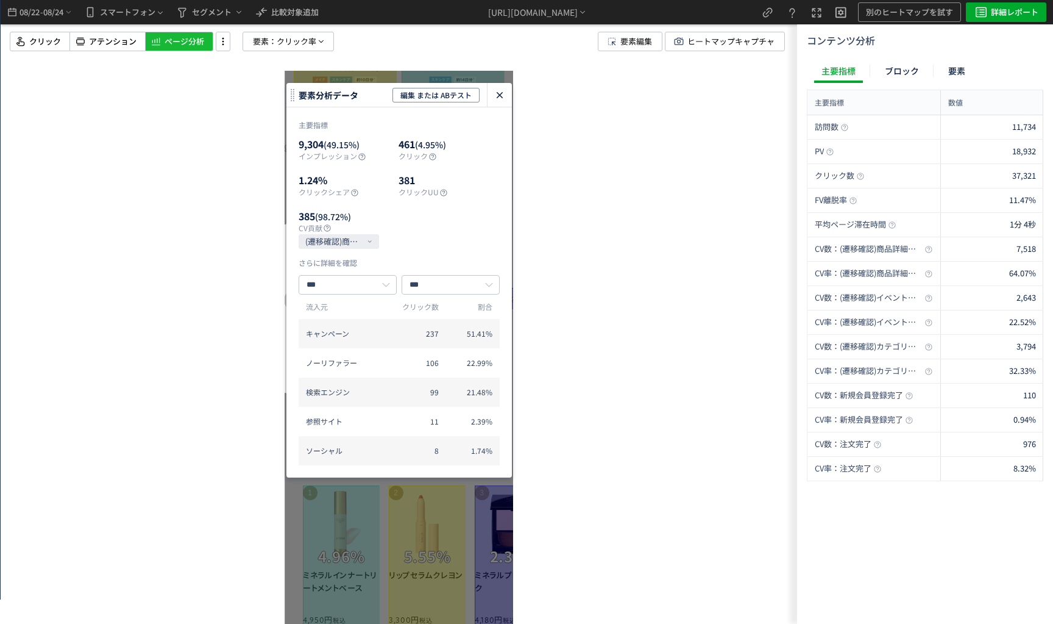
click at [495, 90] on icon "heatmap-click-data-modal" at bounding box center [500, 95] width 15 height 15
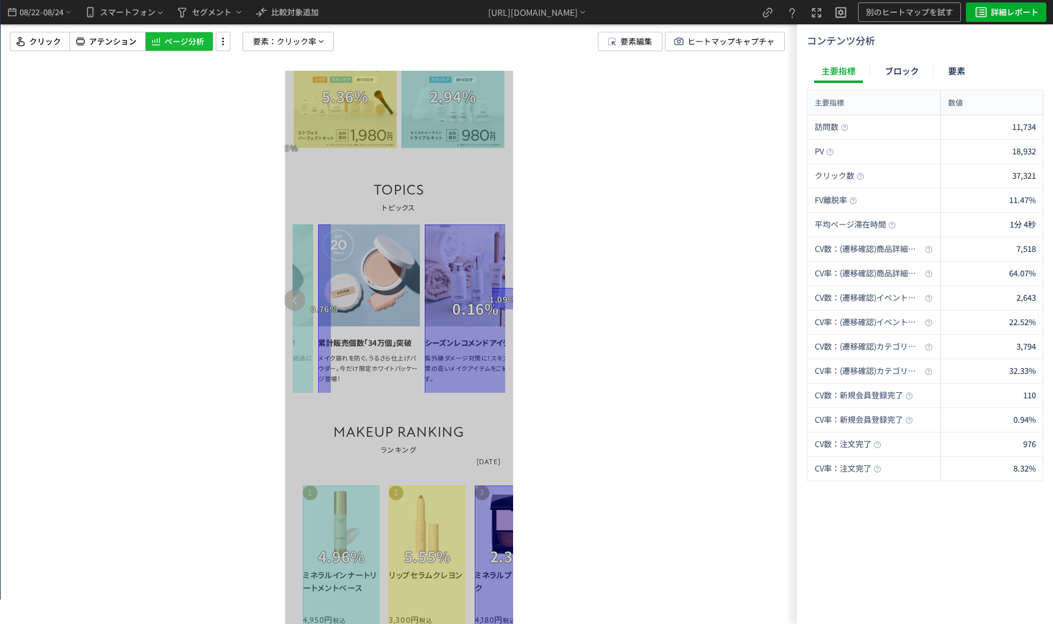
drag, startPoint x: 363, startPoint y: 390, endPoint x: 557, endPoint y: 403, distance: 194.9
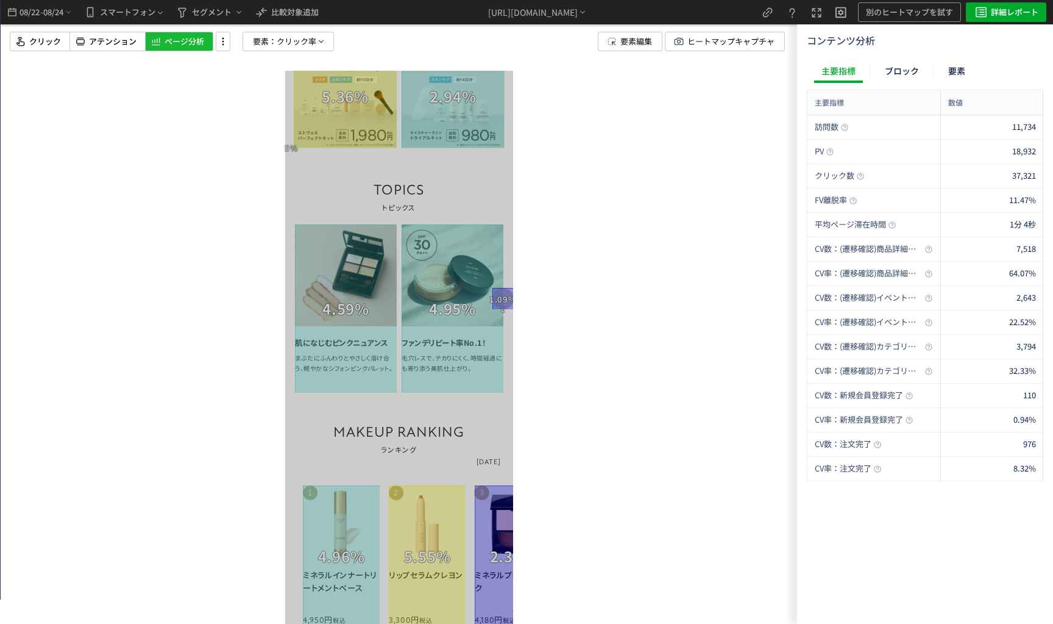
click at [630, 466] on div at bounding box center [399, 312] width 797 height 624
click at [696, 458] on div at bounding box center [399, 312] width 797 height 624
